Goal: Task Accomplishment & Management: Manage account settings

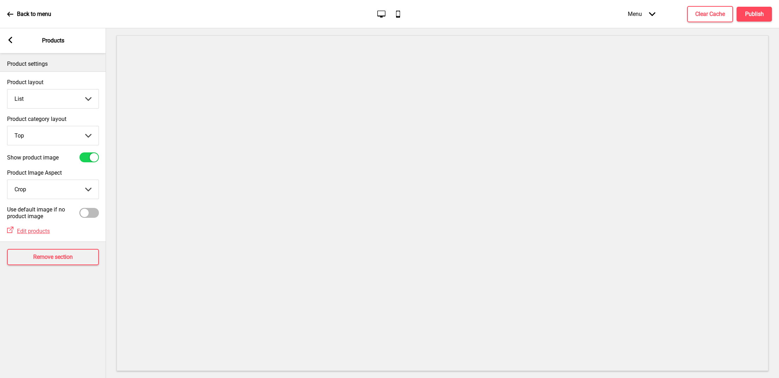
select select "list"
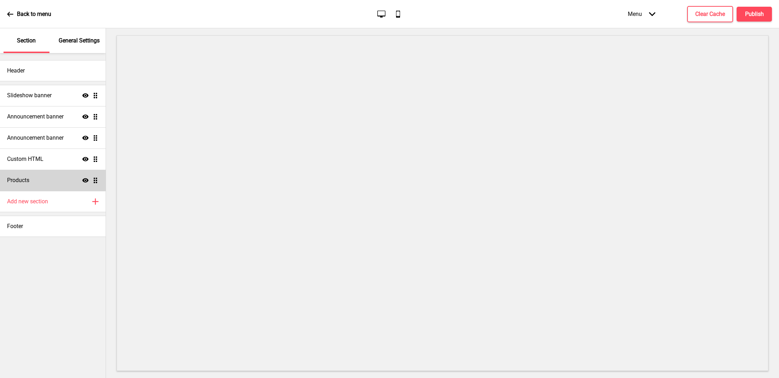
click at [40, 186] on div "Products Show Drag" at bounding box center [53, 180] width 106 height 21
select select "list"
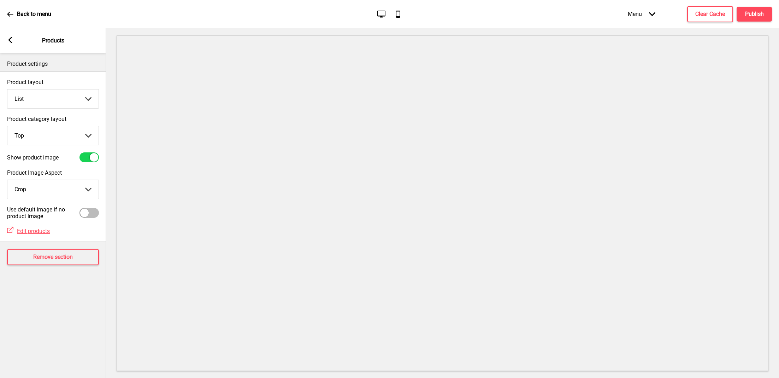
click at [84, 94] on select "Grid List" at bounding box center [52, 98] width 91 height 19
click at [7, 89] on select "Grid List" at bounding box center [52, 98] width 91 height 19
click at [76, 128] on select "Top Side" at bounding box center [52, 135] width 91 height 19
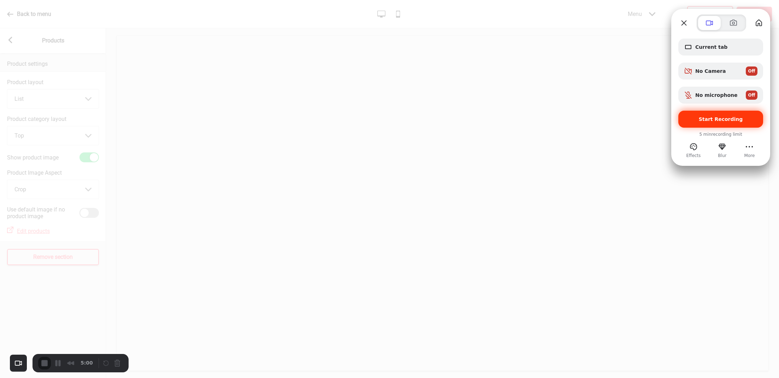
click at [702, 126] on div "Start Recording" at bounding box center [721, 119] width 85 height 17
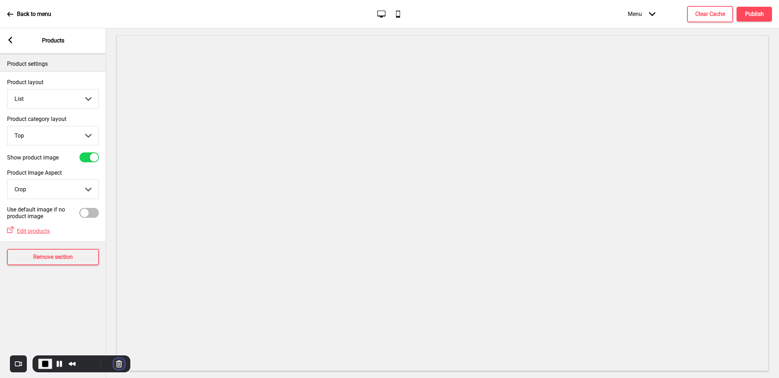
click at [115, 362] on button "Cancel Recording" at bounding box center [118, 363] width 11 height 11
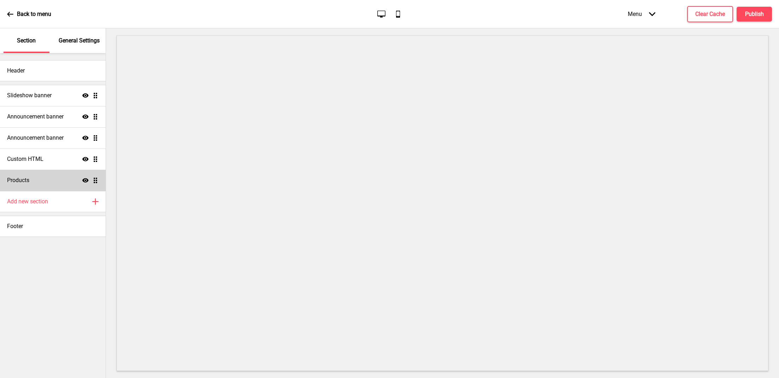
click at [35, 187] on div "Products Show Drag" at bounding box center [53, 180] width 106 height 21
select select "list"
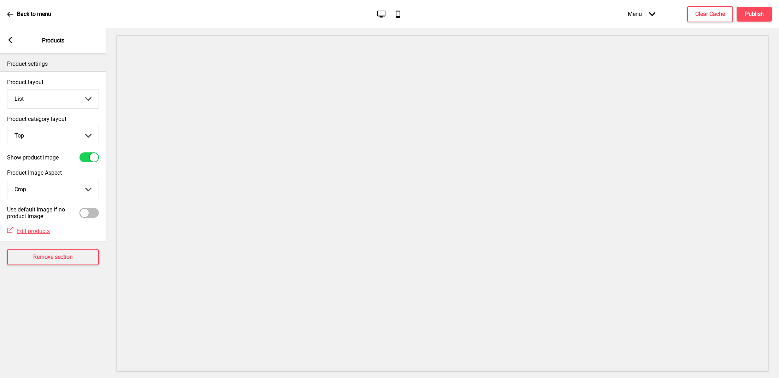
click at [636, 11] on div "Menu Arrow down" at bounding box center [642, 14] width 42 height 21
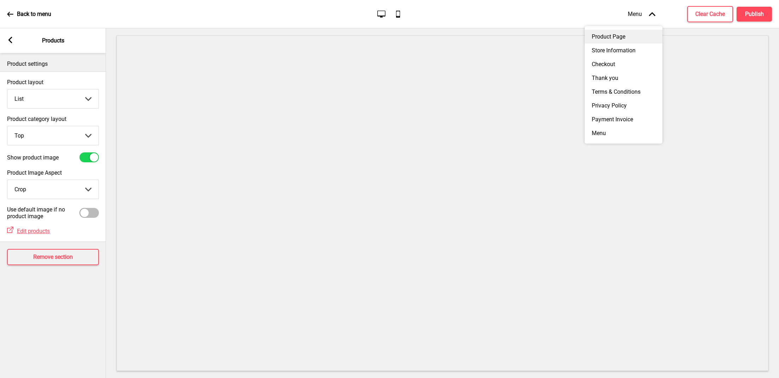
click at [618, 37] on div "Product Page" at bounding box center [624, 37] width 78 height 14
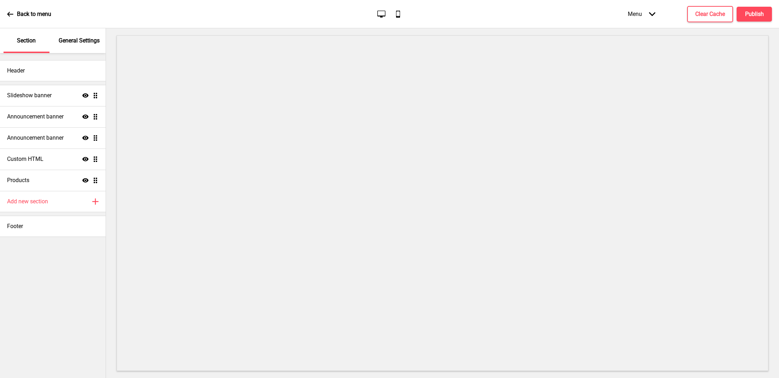
click at [637, 17] on div "Menu Arrow down" at bounding box center [642, 14] width 42 height 21
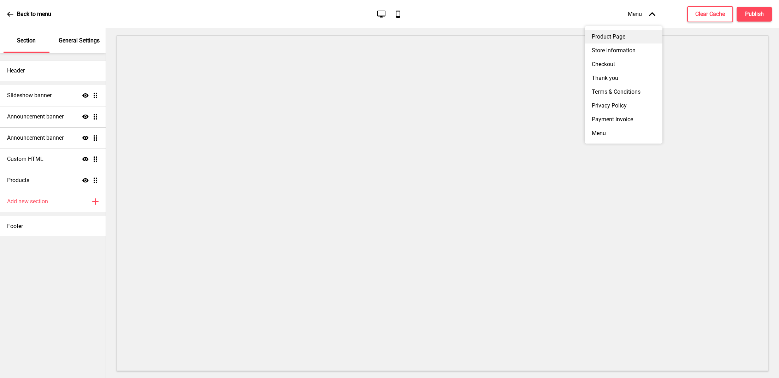
click at [622, 42] on div "Product Page" at bounding box center [624, 37] width 78 height 14
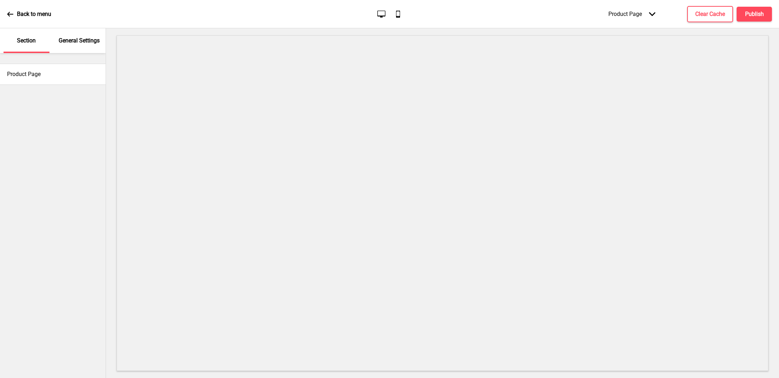
click at [64, 92] on div "Product Page" at bounding box center [53, 215] width 106 height 325
click at [55, 73] on div "Product Page" at bounding box center [53, 74] width 106 height 21
select select "fullPrice"
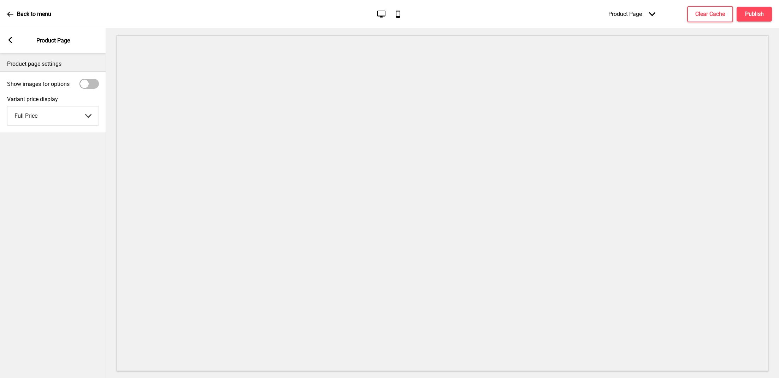
click at [70, 116] on select "Price difference Full Price" at bounding box center [52, 115] width 91 height 19
click at [7, 106] on select "Price difference Full Price" at bounding box center [52, 115] width 91 height 19
click at [711, 17] on h4 "Clear Cache" at bounding box center [711, 14] width 30 height 8
